Goal: Task Accomplishment & Management: Manage account settings

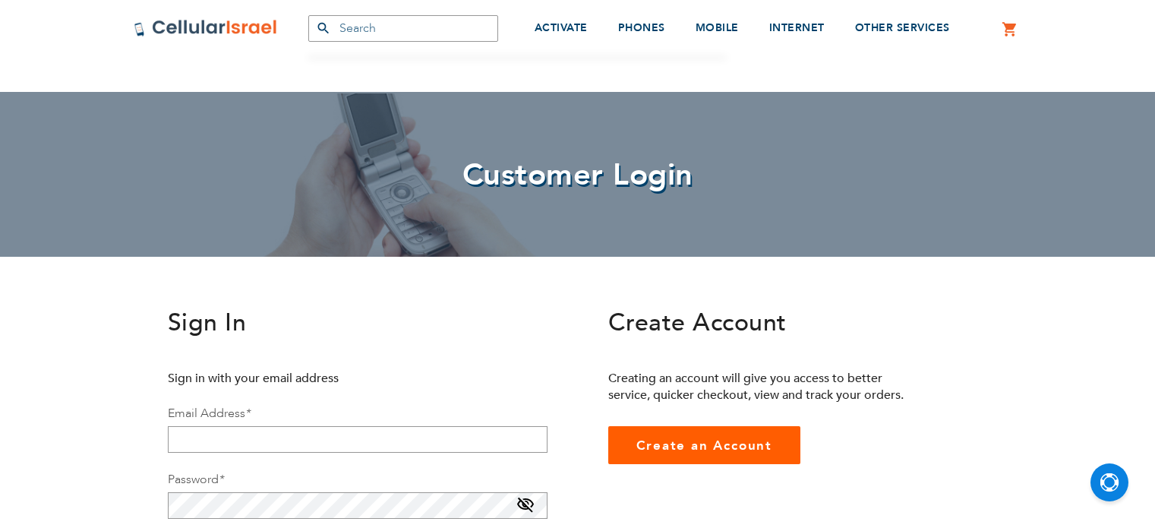
scroll to position [164, 0]
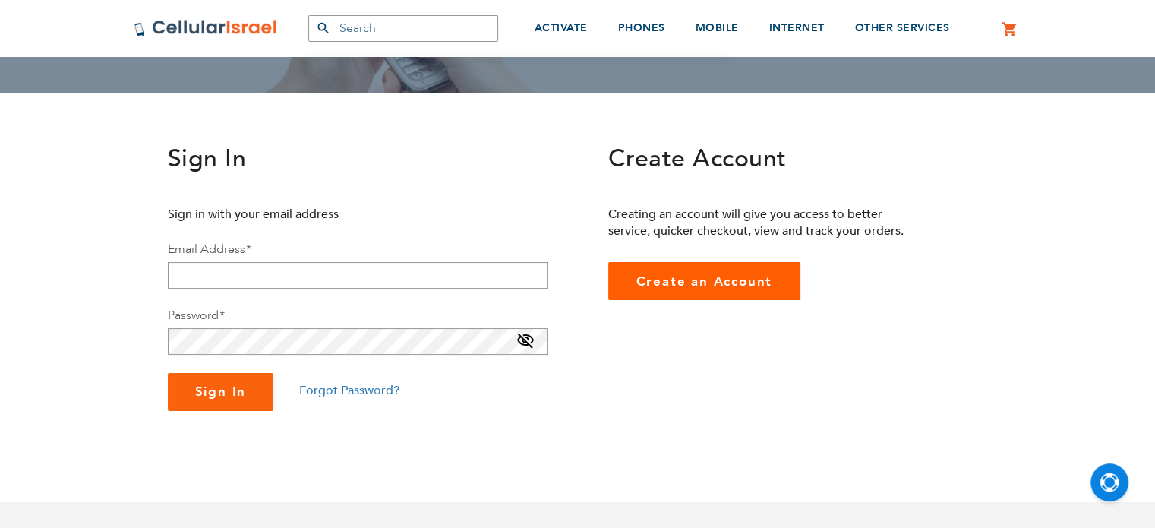
drag, startPoint x: 0, startPoint y: 0, endPoint x: 421, endPoint y: 273, distance: 501.5
drag, startPoint x: 421, startPoint y: 273, endPoint x: 346, endPoint y: 270, distance: 74.5
click at [346, 270] on input "email" at bounding box center [358, 275] width 380 height 27
click at [307, 294] on fieldset "Sign in with your email address Email Address * Password * Sign In Forgot Passw…" at bounding box center [358, 308] width 380 height 205
click at [302, 276] on input "email" at bounding box center [358, 275] width 380 height 27
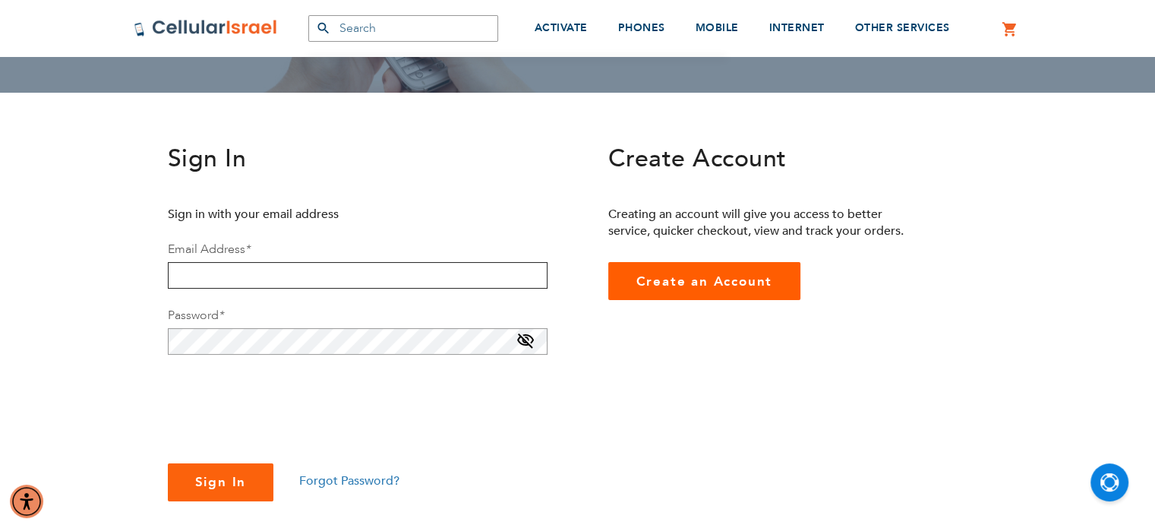
drag, startPoint x: 299, startPoint y: 272, endPoint x: 227, endPoint y: 268, distance: 71.5
click at [227, 268] on input "email" at bounding box center [358, 275] width 380 height 27
type input "[EMAIL_ADDRESS][DOMAIN_NAME]"
click at [168, 463] on button "Sign In" at bounding box center [221, 482] width 106 height 38
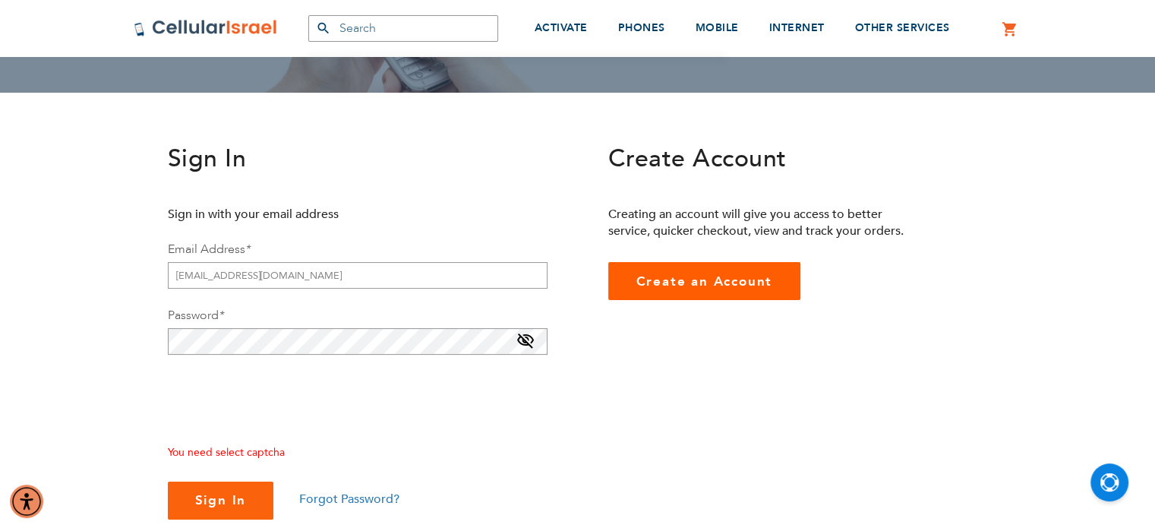
checkbox input "true"
click at [226, 506] on span "Sign In" at bounding box center [221, 499] width 52 height 17
